Goal: Task Accomplishment & Management: Use online tool/utility

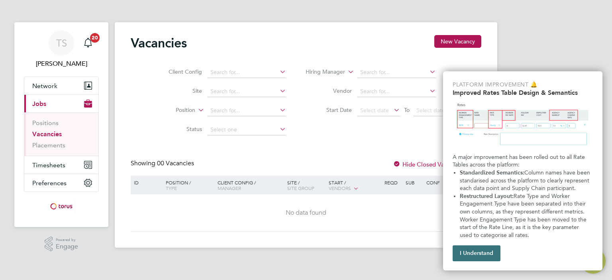
click at [476, 254] on button "I Understand" at bounding box center [476, 253] width 48 height 16
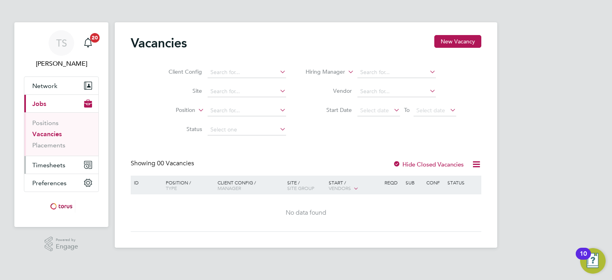
click at [54, 163] on span "Timesheets" at bounding box center [48, 165] width 33 height 8
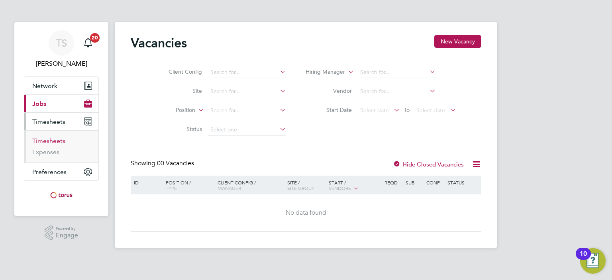
click at [58, 141] on link "Timesheets" at bounding box center [48, 141] width 33 height 8
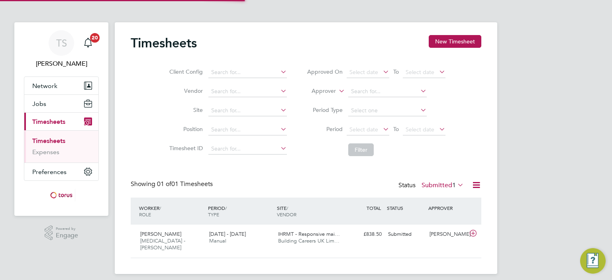
scroll to position [20, 69]
click at [198, 232] on div "[PERSON_NAME] [MEDICAL_DATA] - [PERSON_NAME] [DATE] - [DATE]" at bounding box center [171, 241] width 69 height 27
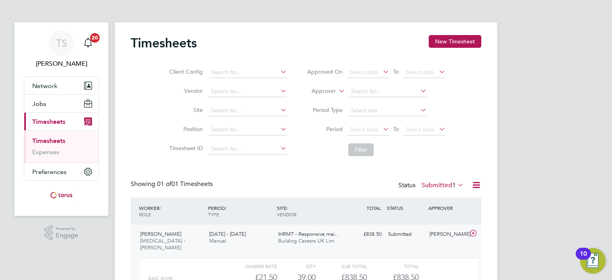
scroll to position [72, 0]
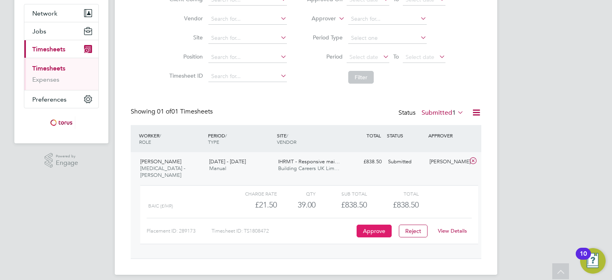
click at [358, 225] on button "Approve" at bounding box center [373, 231] width 35 height 13
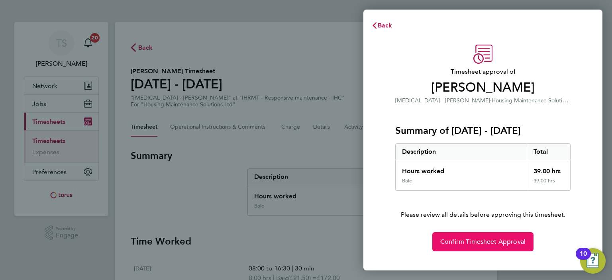
click at [469, 238] on span "Confirm Timesheet Approval" at bounding box center [482, 242] width 85 height 8
